Goal: Task Accomplishment & Management: Manage account settings

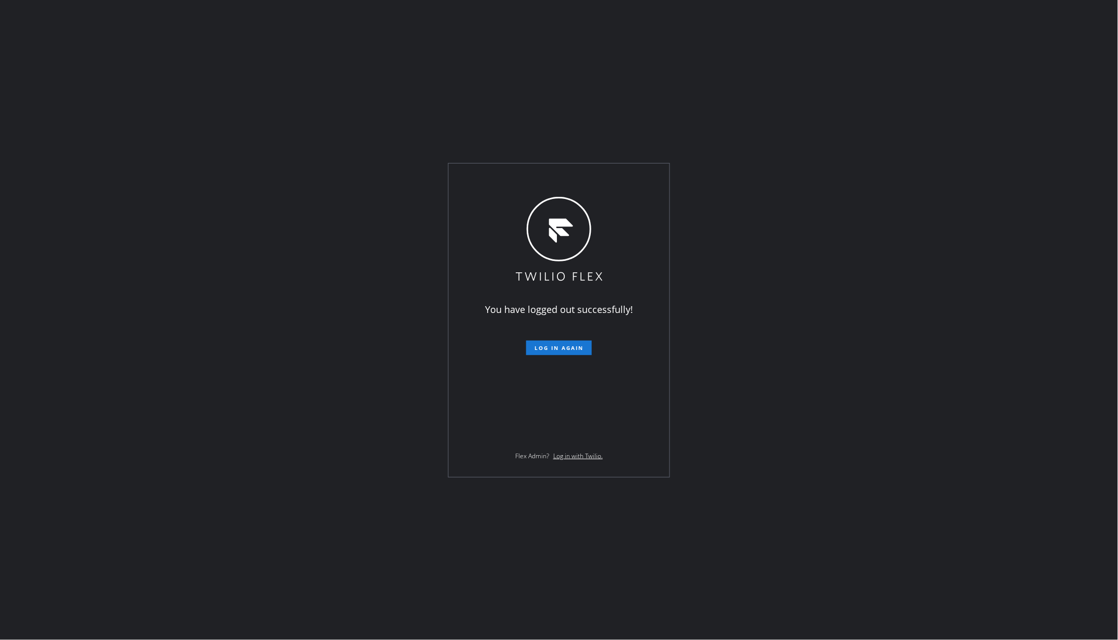
drag, startPoint x: 259, startPoint y: 98, endPoint x: 257, endPoint y: 173, distance: 75.0
click at [259, 98] on div "You have logged out successfully! Log in again Flex Admin? Log in with Twilio." at bounding box center [559, 320] width 1118 height 640
click at [211, 170] on div "You have logged out successfully! Log in again Flex Admin? Log in with Twilio." at bounding box center [559, 320] width 1118 height 640
click at [568, 346] on span "Log in again" at bounding box center [558, 347] width 49 height 7
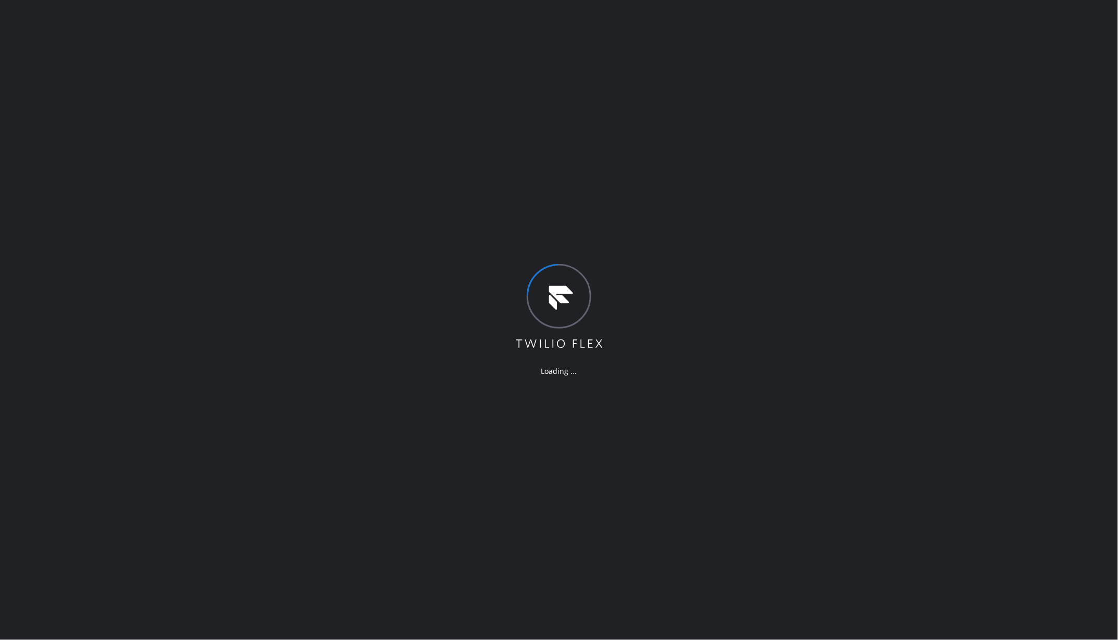
click at [188, 101] on div "Loading ..." at bounding box center [559, 320] width 1118 height 640
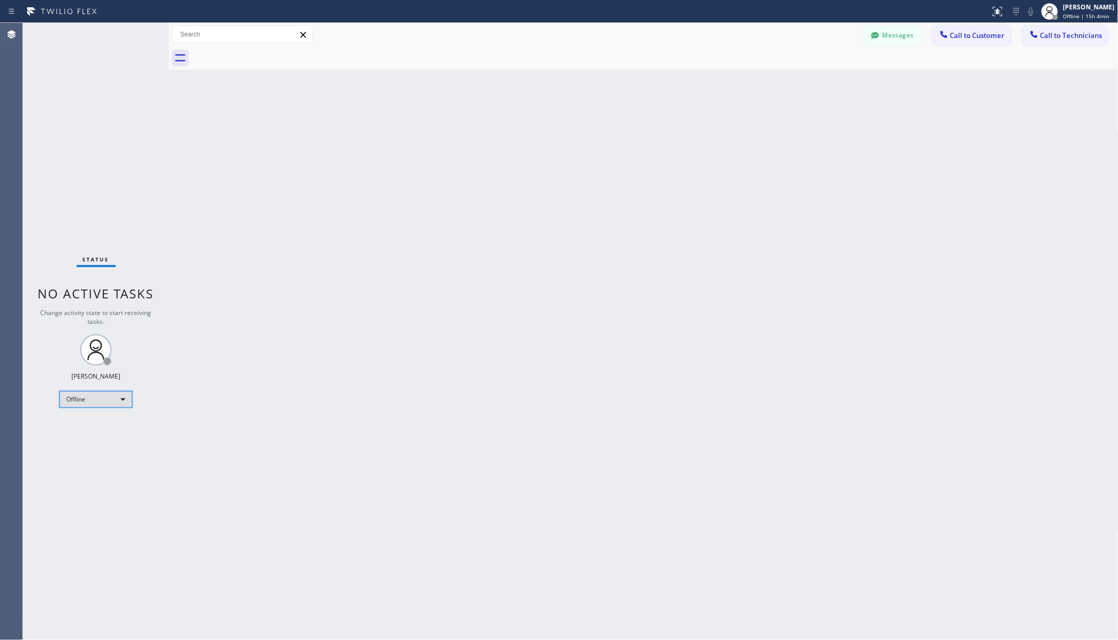
click at [99, 394] on div "Offline" at bounding box center [95, 399] width 73 height 17
click at [86, 434] on li "Unavailable" at bounding box center [95, 440] width 70 height 13
click at [283, 396] on div "Back to Dashboard Change Sender ID Customers Technicians AA [PERSON_NAME] [DATE…" at bounding box center [644, 331] width 950 height 617
